Goal: Transaction & Acquisition: Purchase product/service

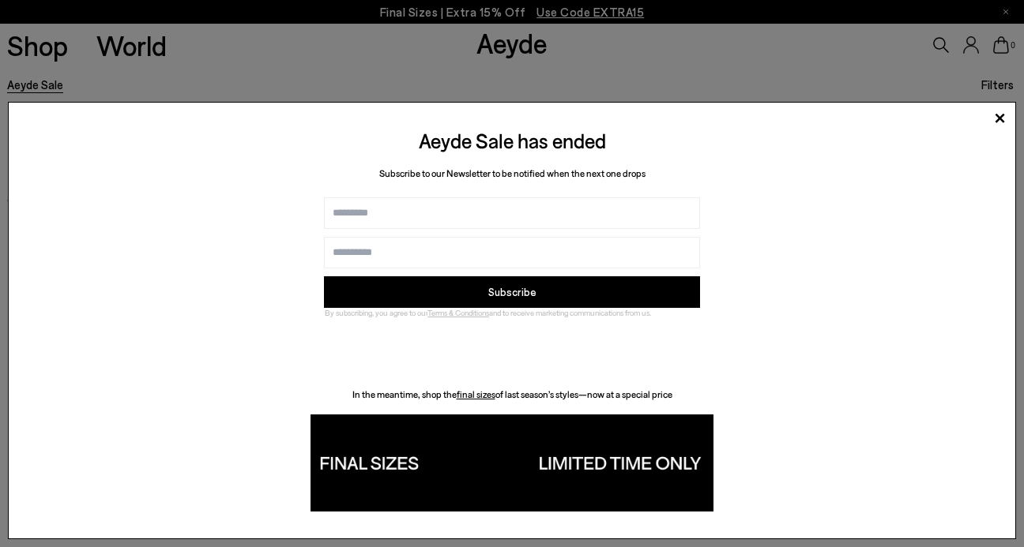
click at [373, 460] on img at bounding box center [511, 463] width 403 height 97
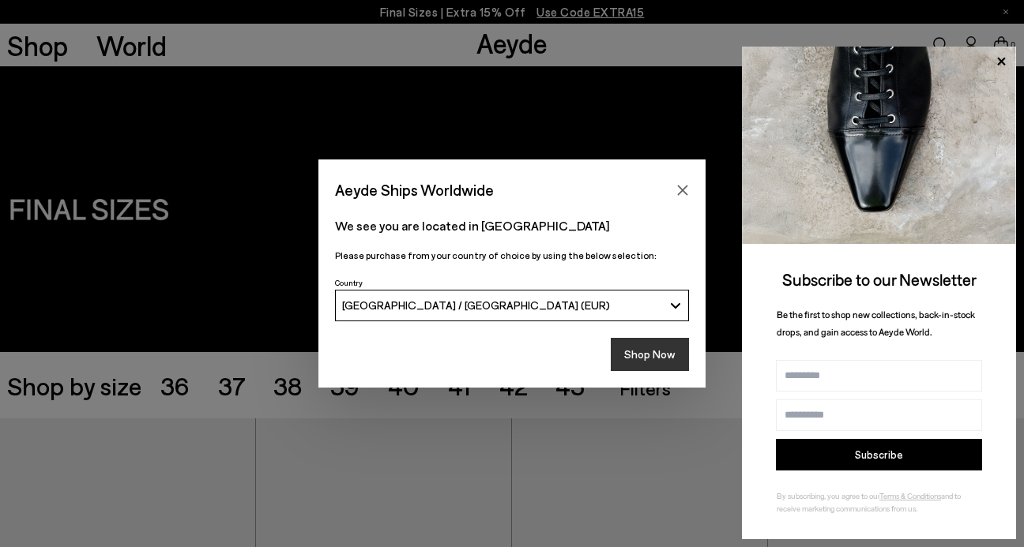
click at [629, 355] on button "Shop Now" at bounding box center [649, 354] width 78 height 33
click at [653, 351] on button "Shop Now" at bounding box center [649, 354] width 78 height 33
